Goal: Information Seeking & Learning: Compare options

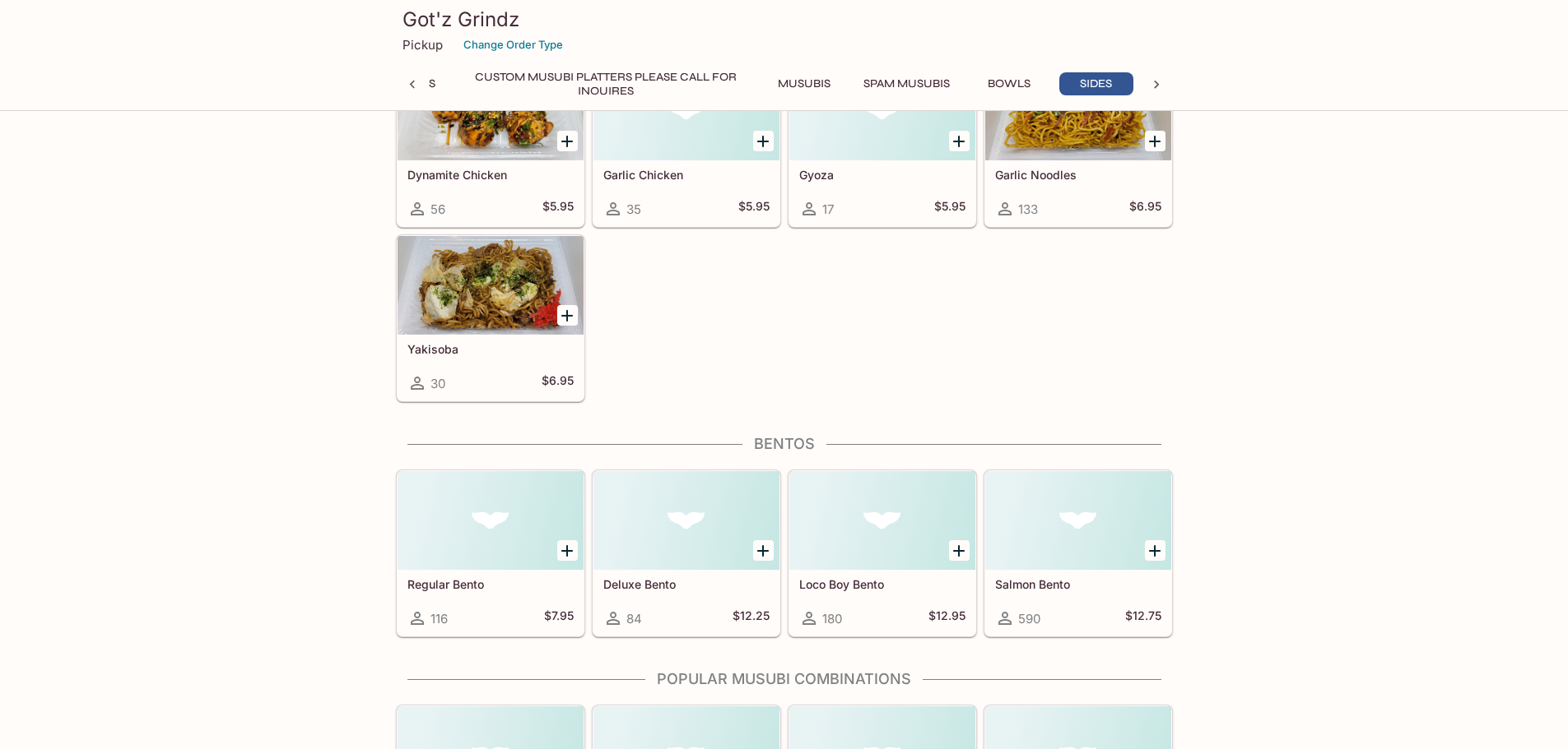
scroll to position [3701, 0]
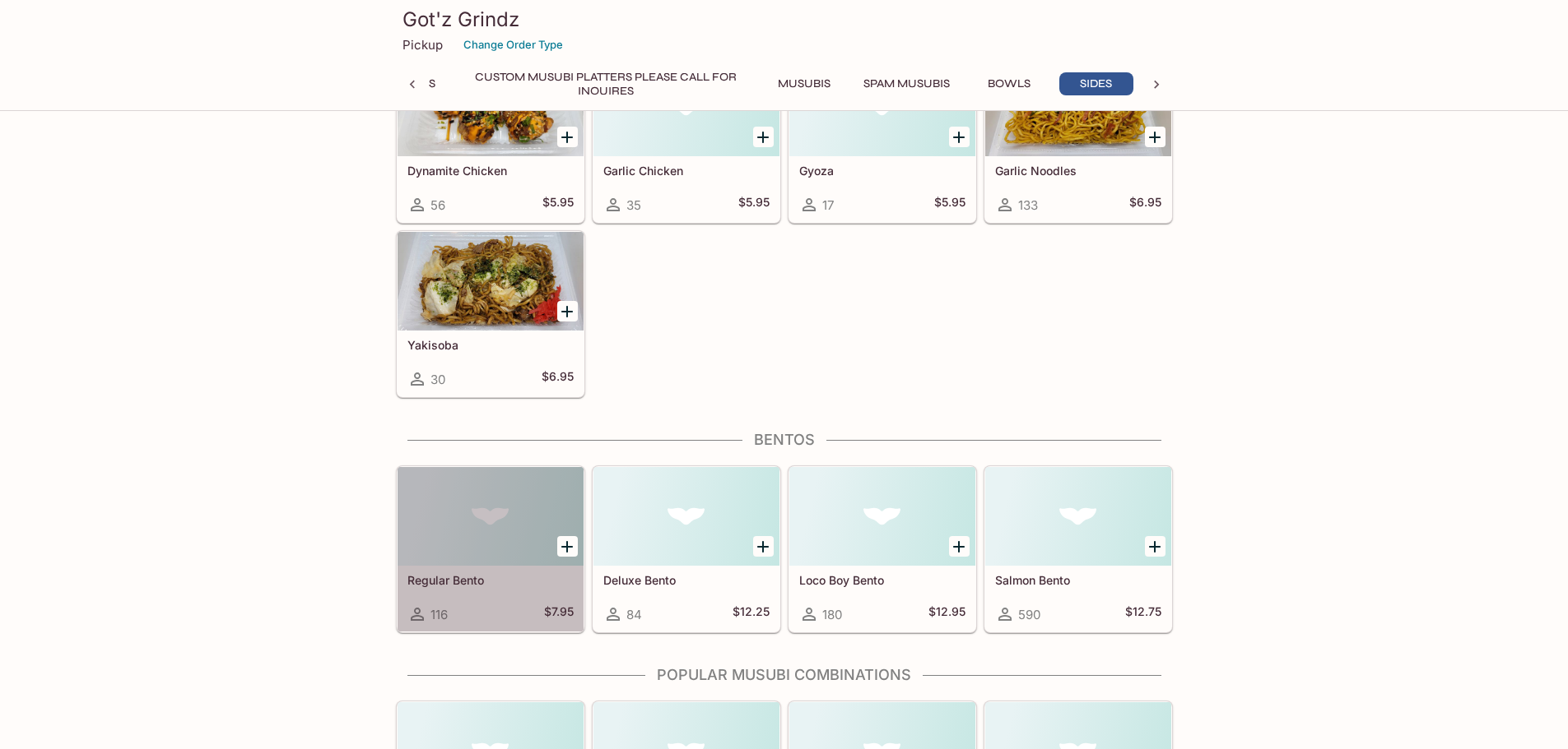
click at [513, 540] on div at bounding box center [490, 516] width 186 height 99
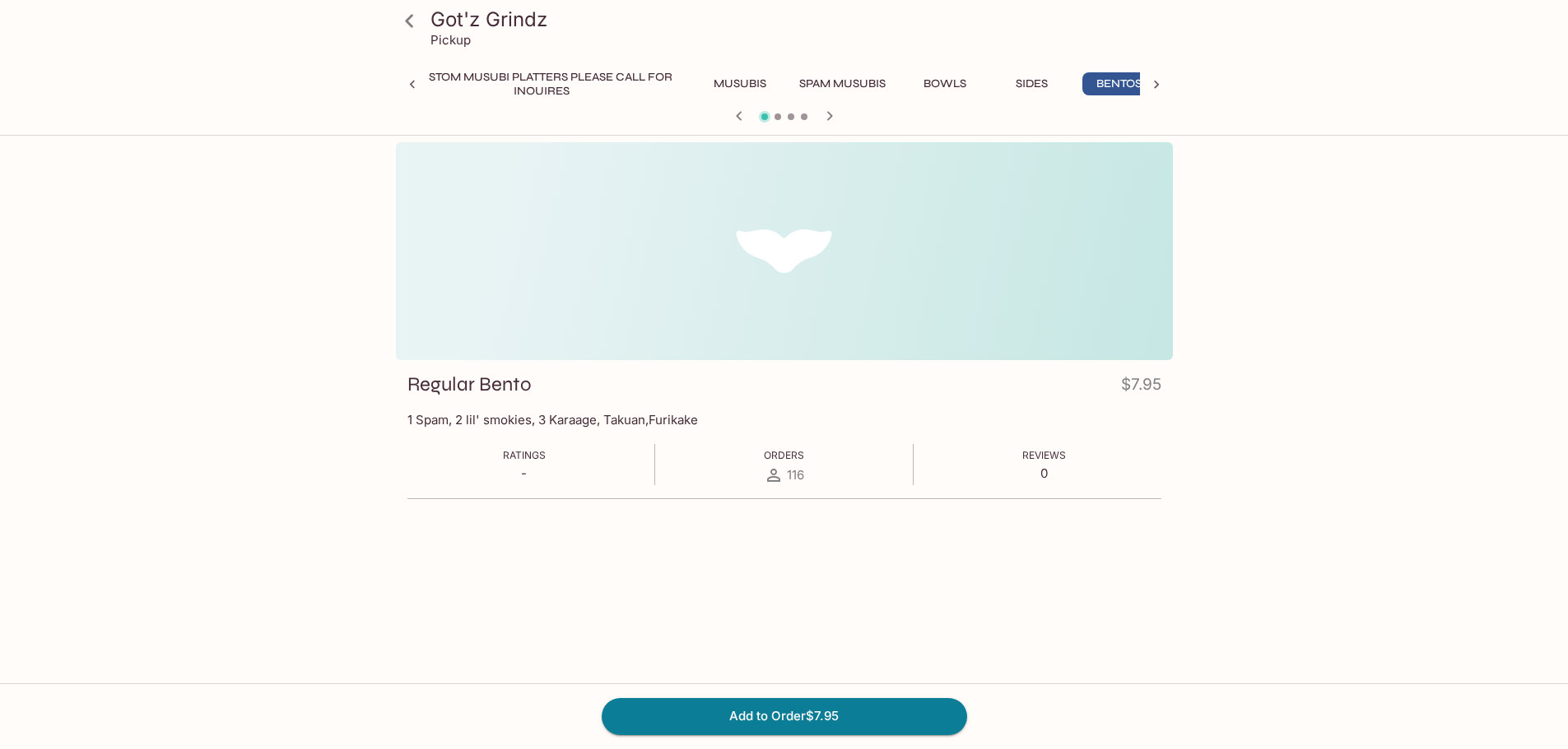
scroll to position [0, 342]
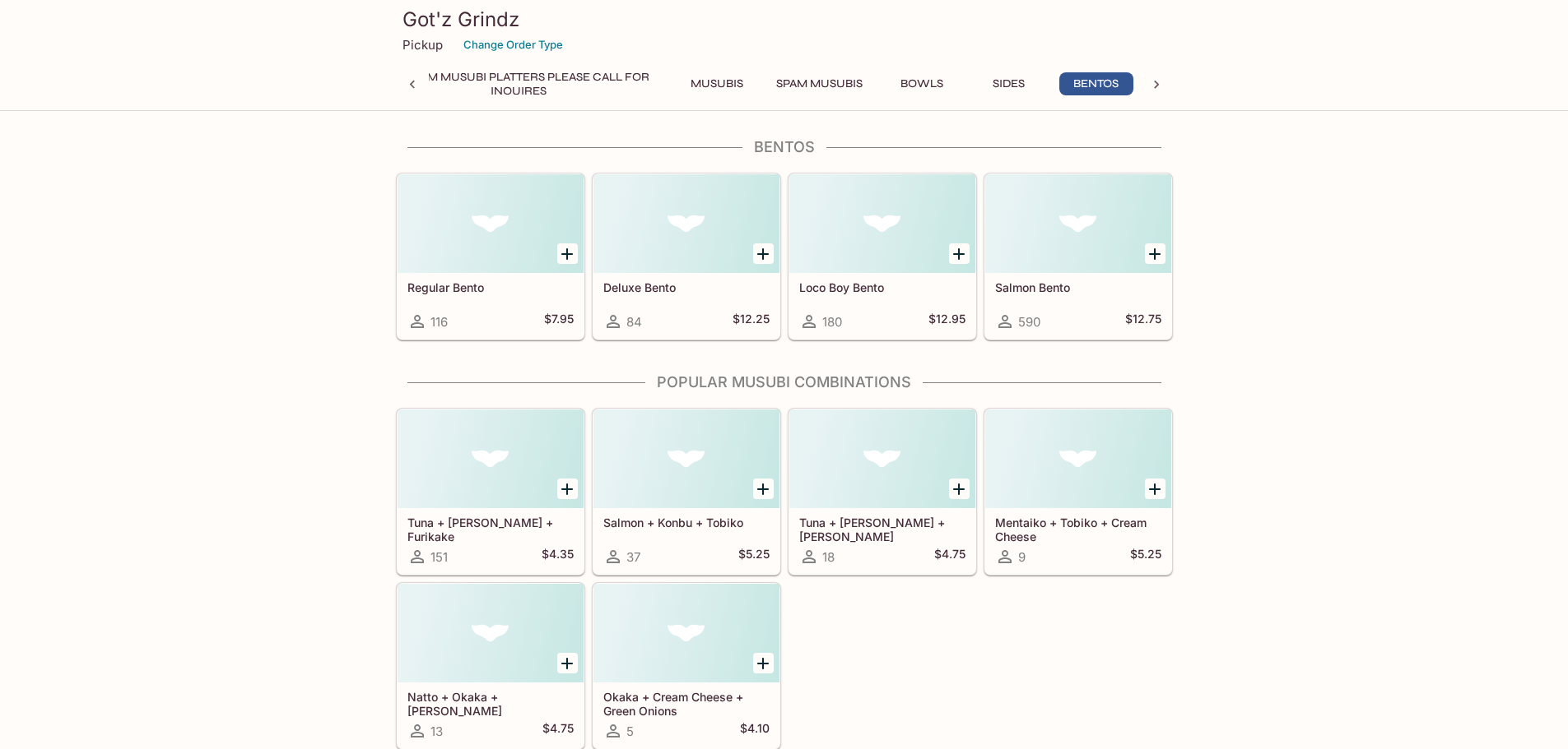
scroll to position [3995, 0]
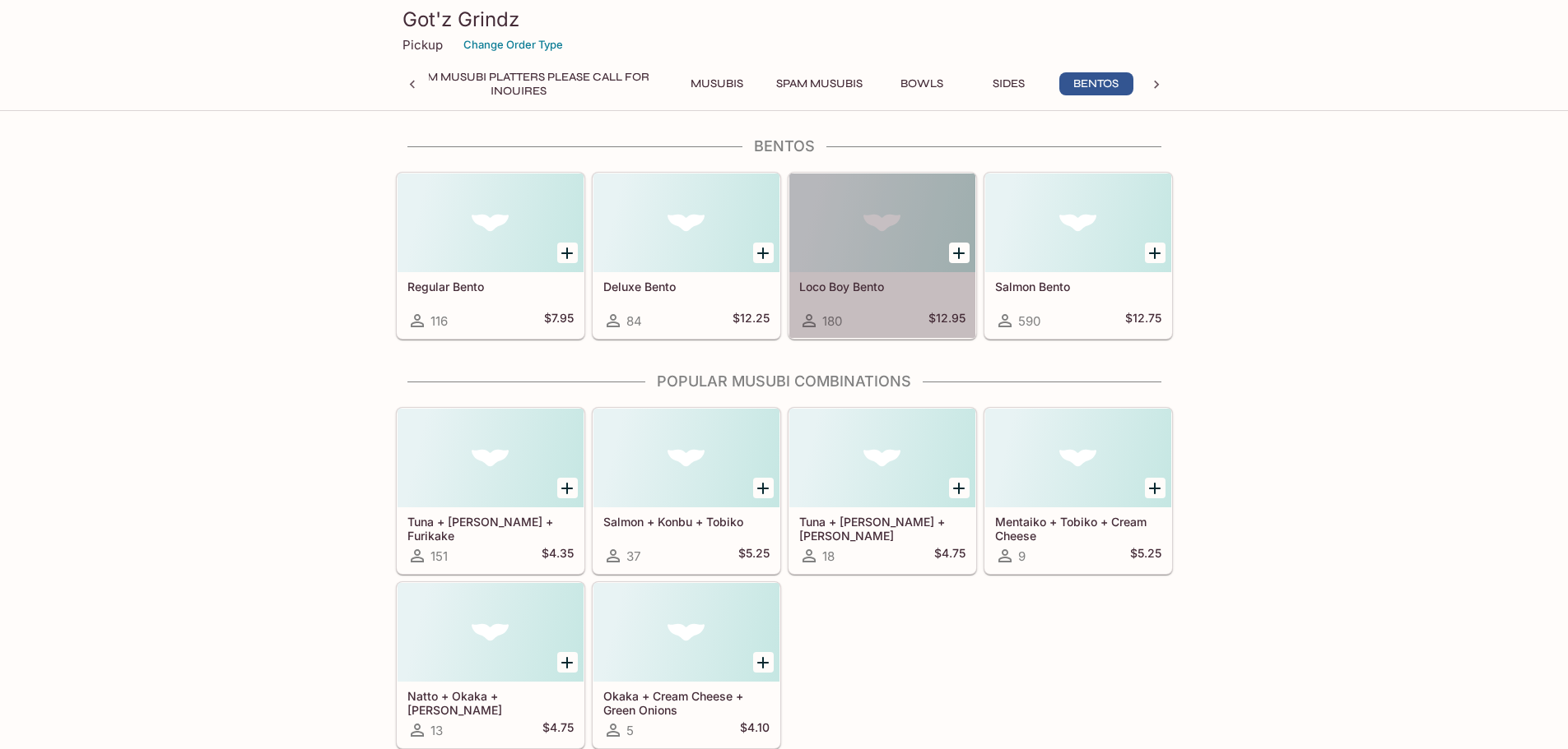
click at [882, 302] on div "Loco Boy Bento 180 $12.95" at bounding box center [882, 305] width 186 height 66
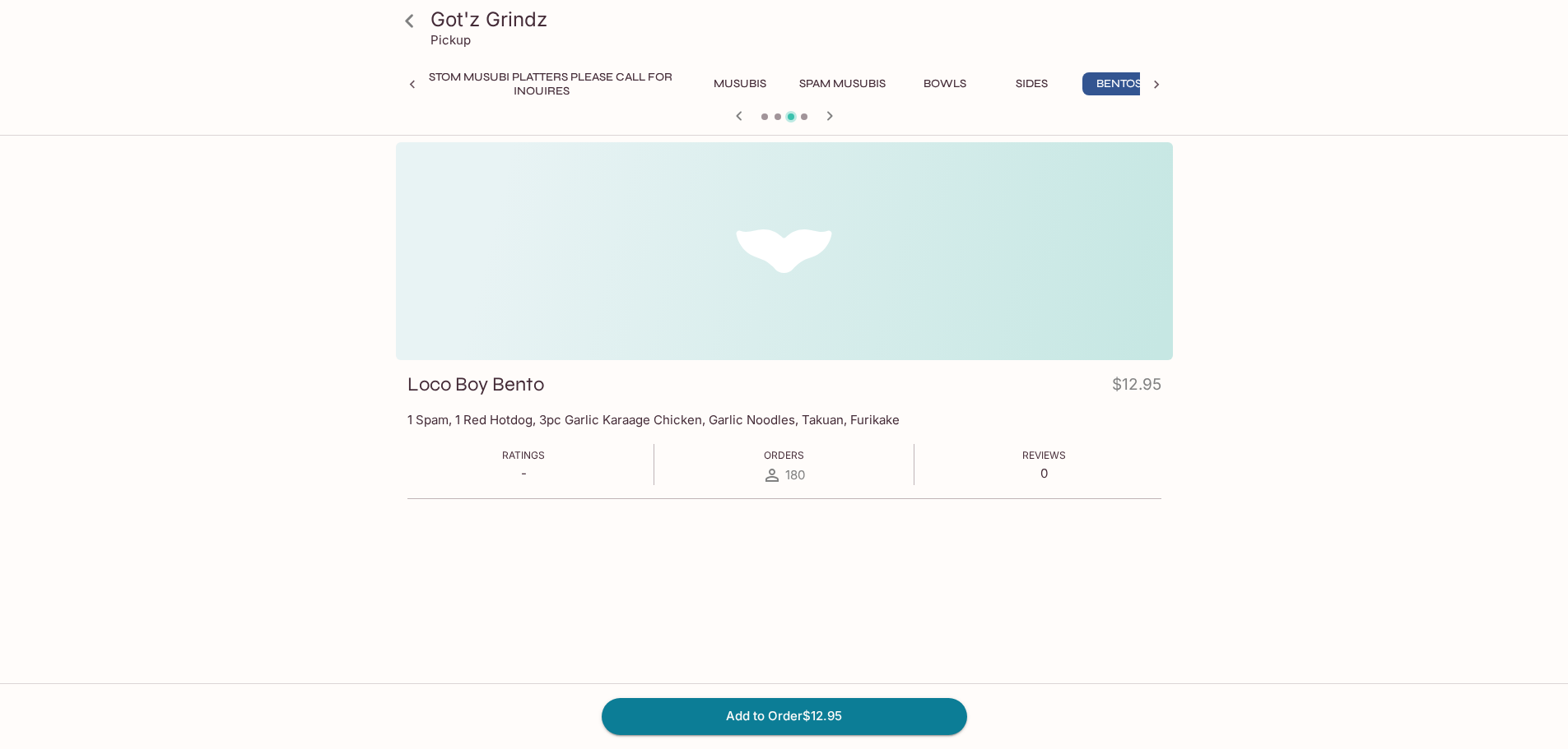
scroll to position [0, 342]
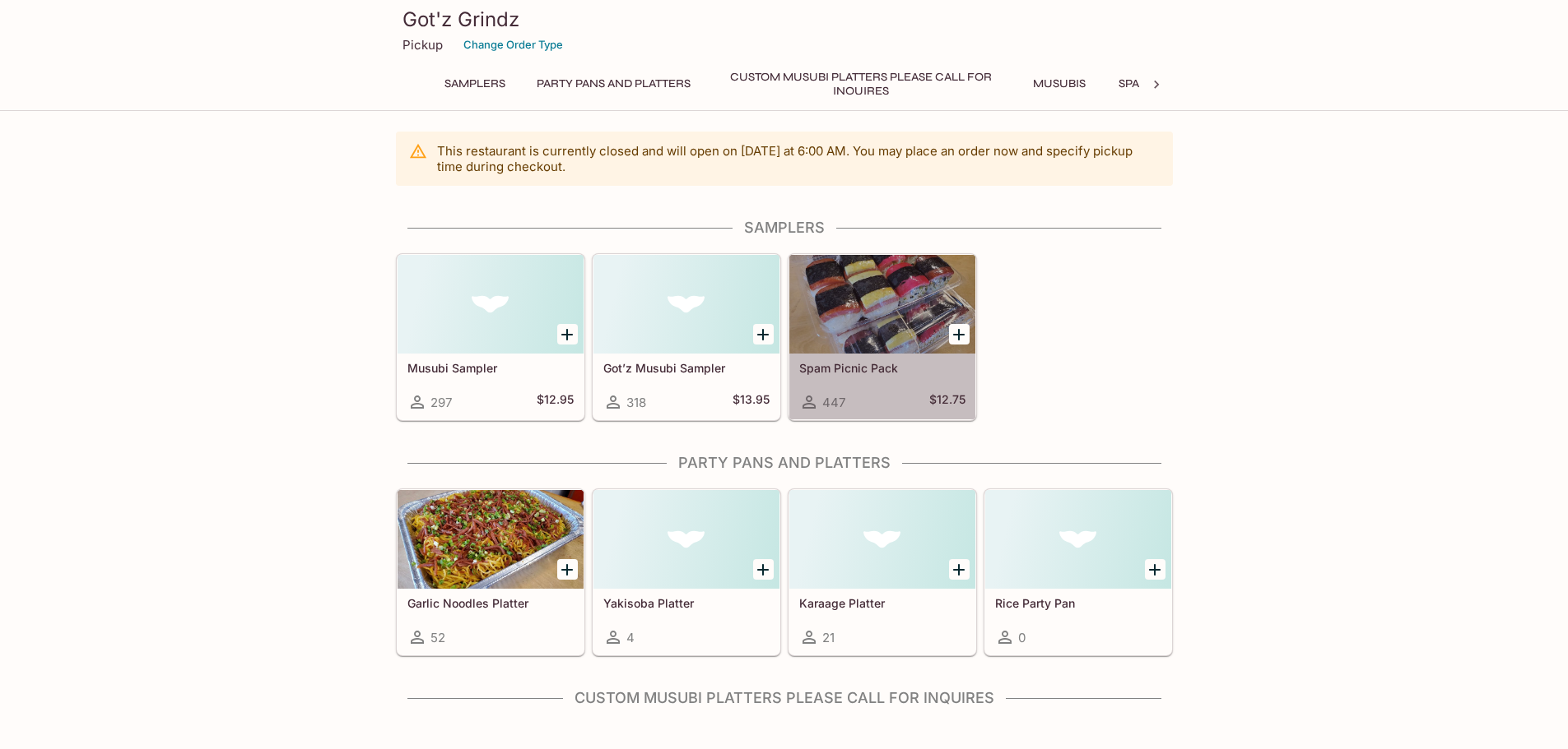
click at [868, 404] on div "447 $12.75" at bounding box center [882, 402] width 166 height 20
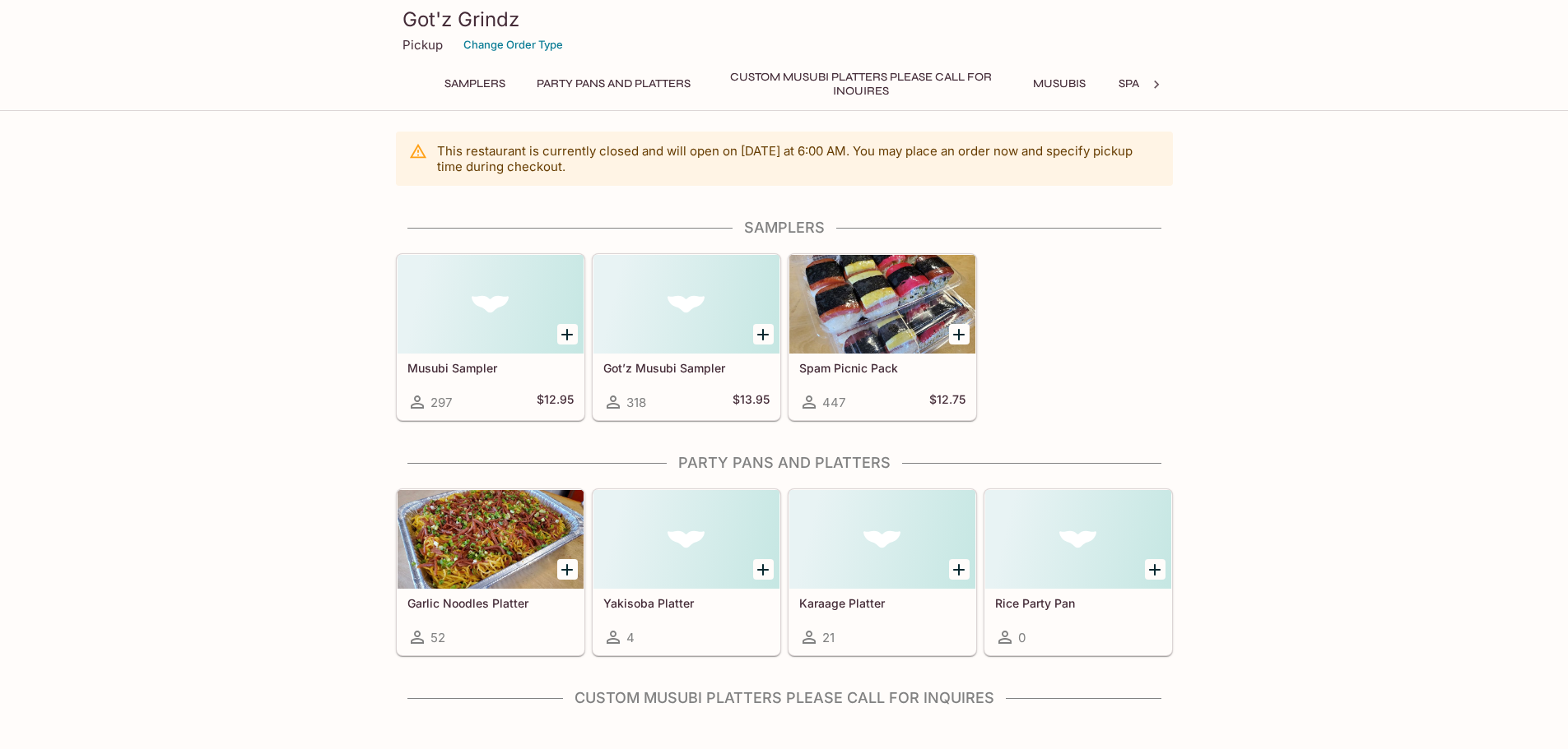
click at [687, 359] on div "Got’z Musubi Sampler 318 $13.95" at bounding box center [686, 386] width 186 height 66
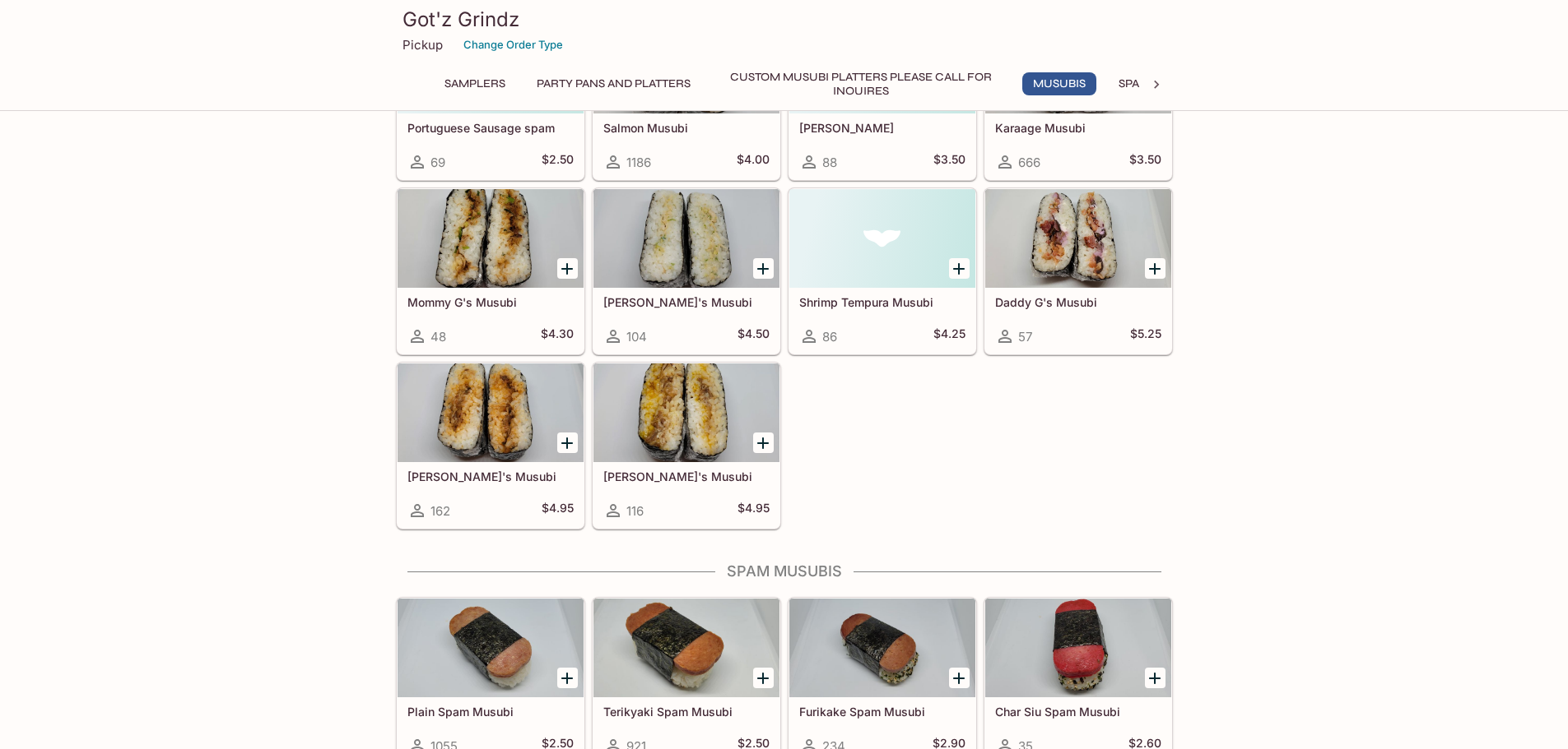
scroll to position [1316, 0]
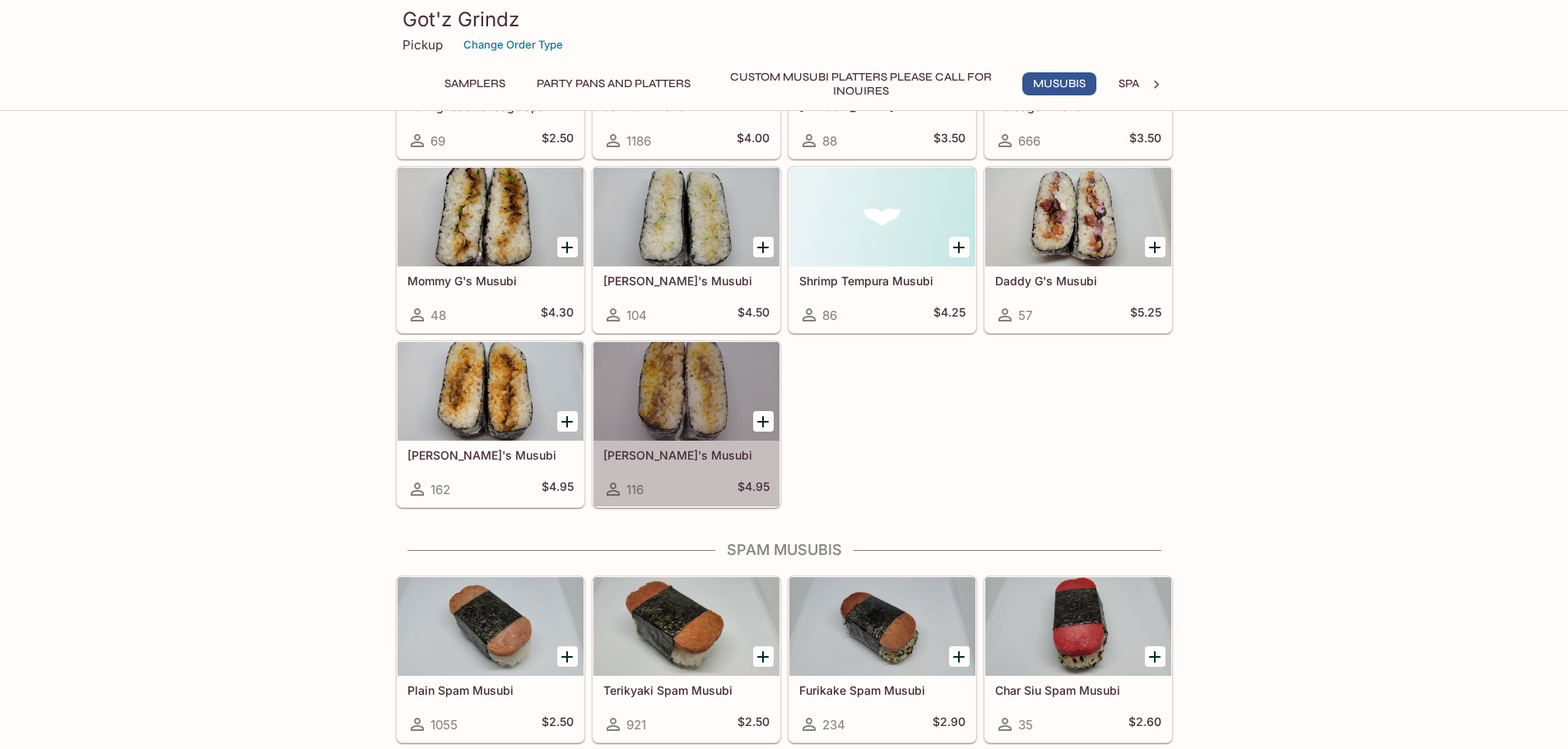
click at [651, 452] on h5 "[PERSON_NAME]'s Musubi" at bounding box center [687, 455] width 166 height 14
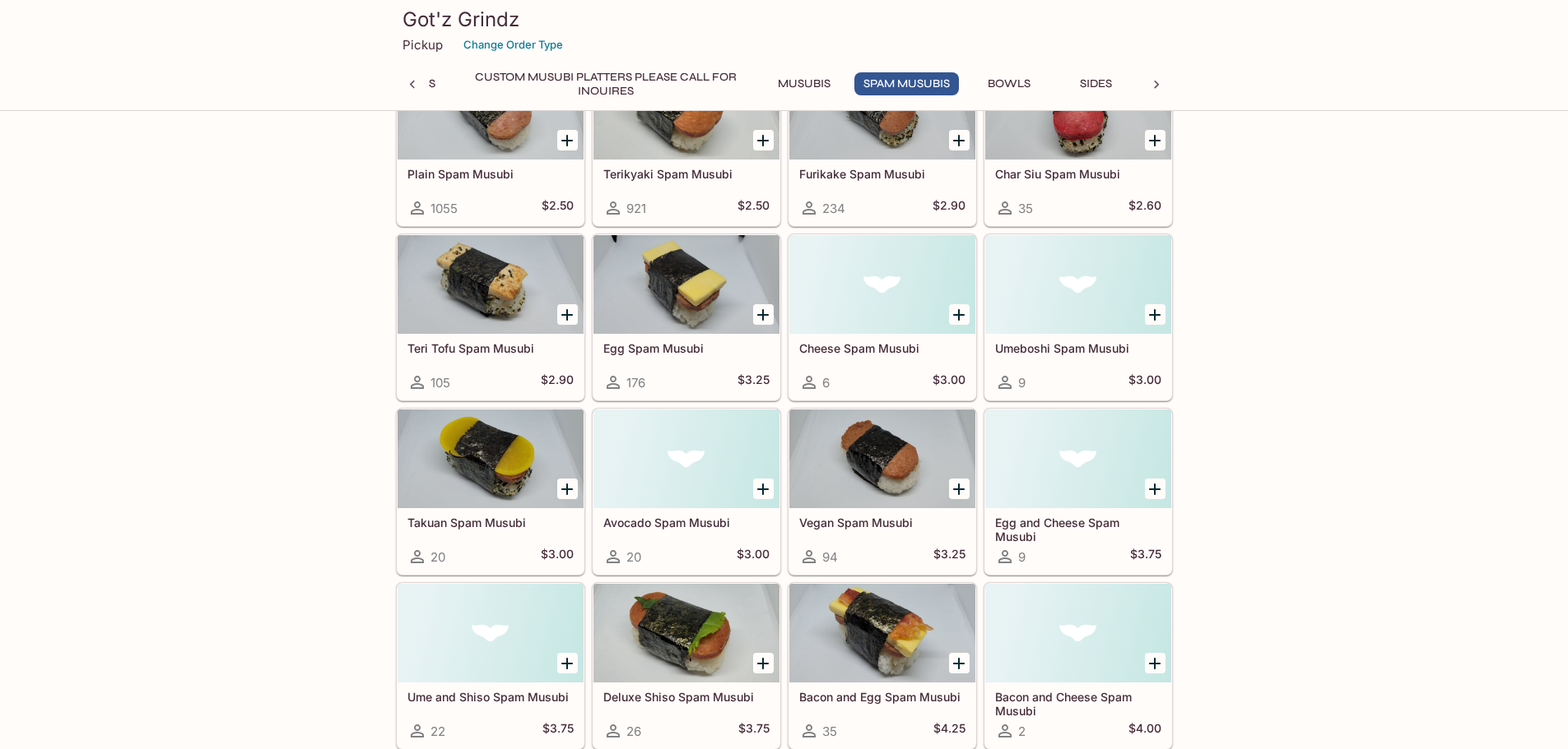
scroll to position [1683, 0]
